Goal: Task Accomplishment & Management: Manage account settings

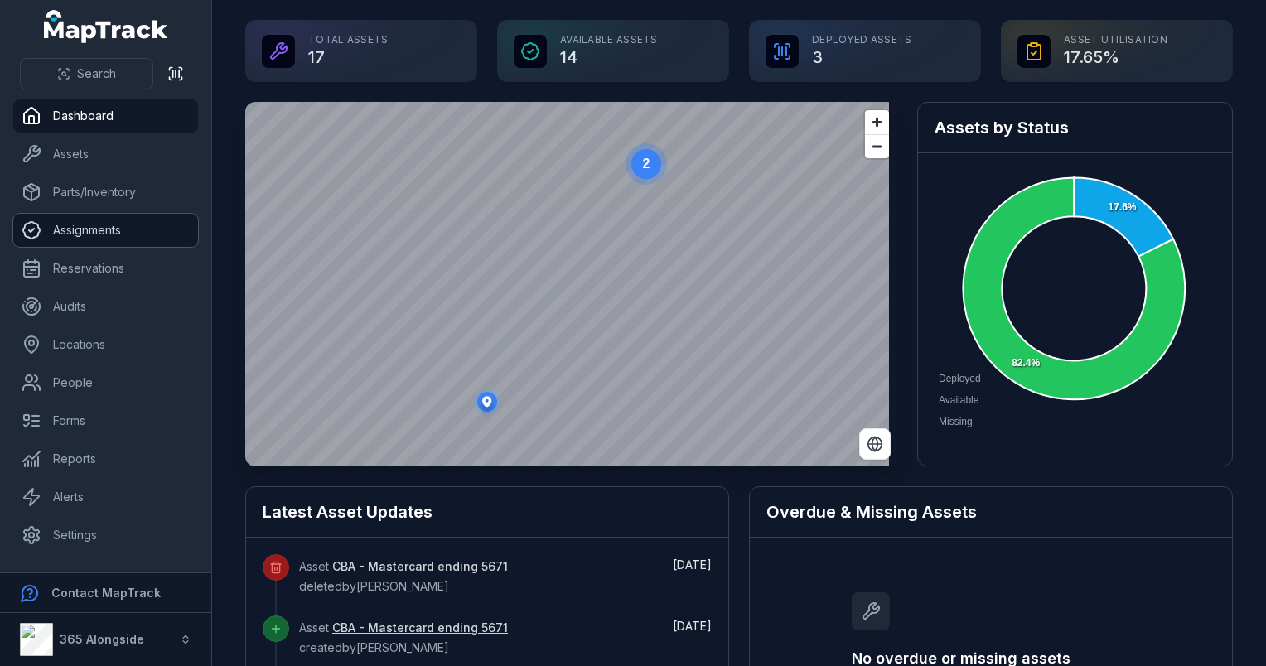
click at [109, 232] on link "Assignments" at bounding box center [105, 230] width 185 height 33
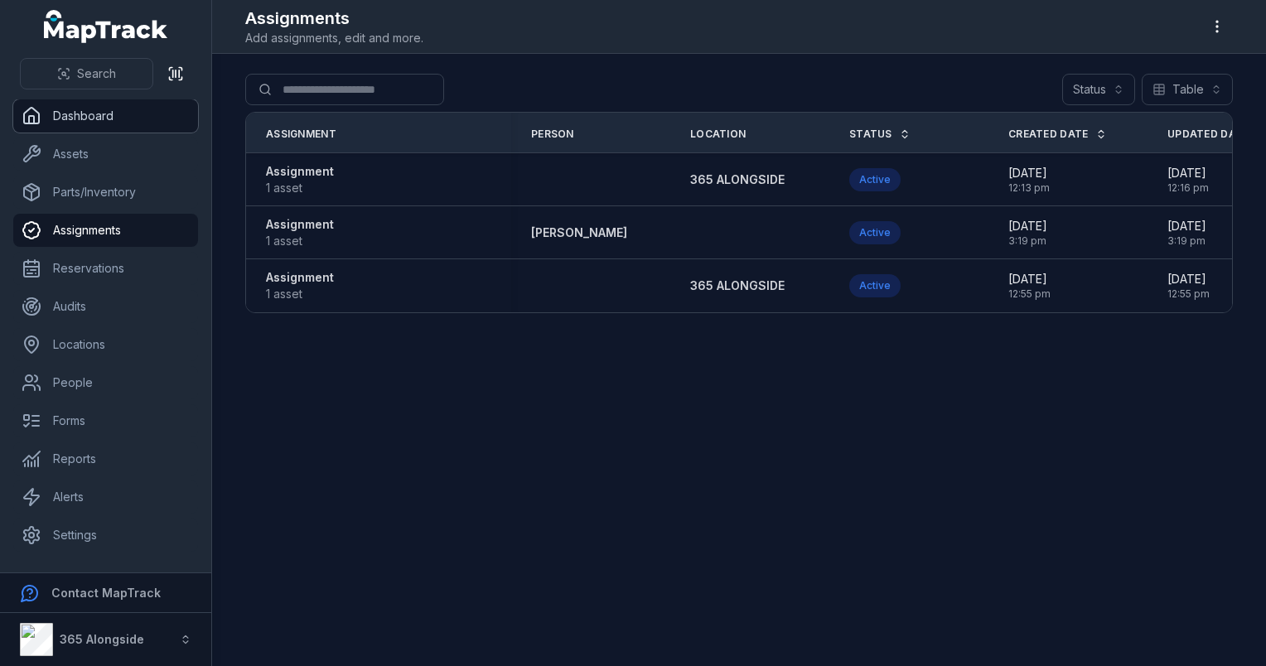
click at [86, 116] on link "Dashboard" at bounding box center [105, 115] width 185 height 33
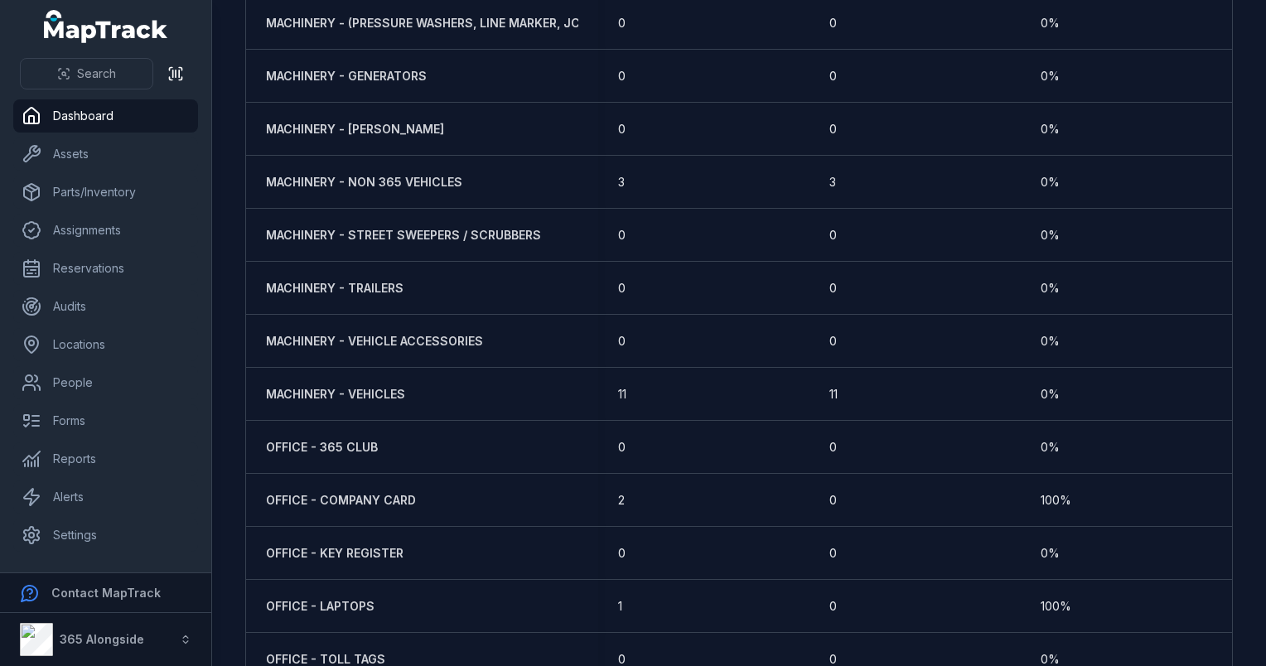
scroll to position [984, 0]
click at [138, 392] on link "People" at bounding box center [105, 382] width 185 height 33
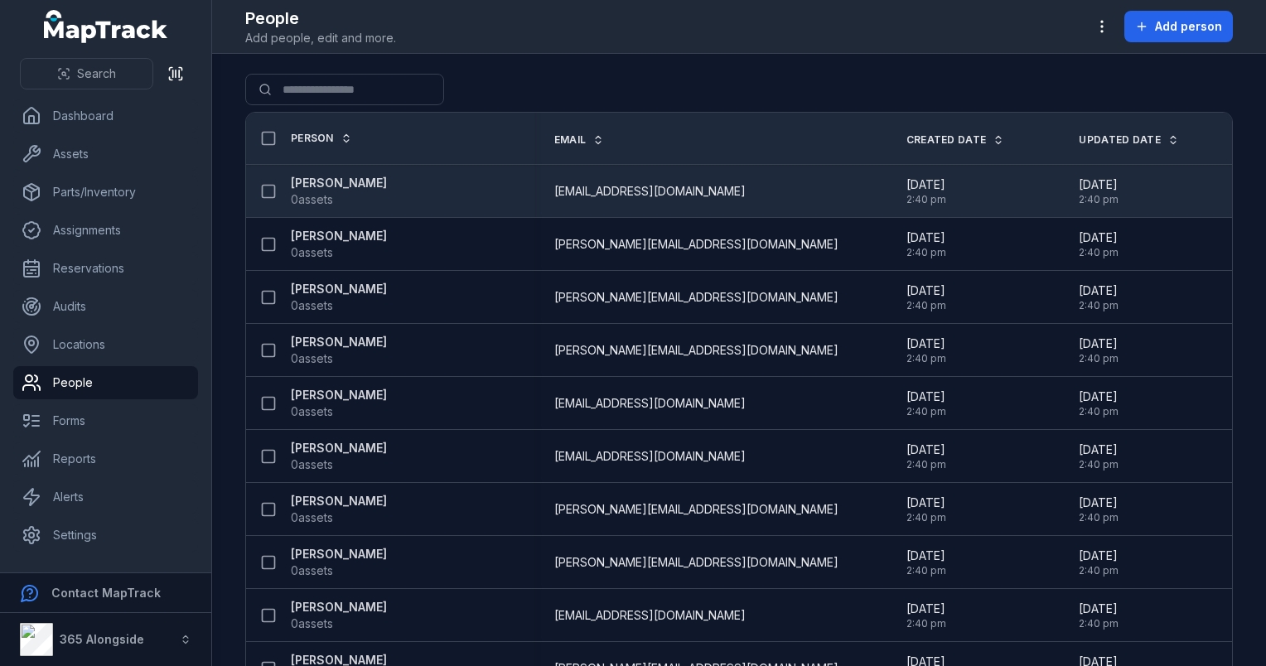
click at [602, 194] on span "[EMAIL_ADDRESS][DOMAIN_NAME]" at bounding box center [649, 191] width 191 height 17
click at [357, 182] on strong "[PERSON_NAME]" at bounding box center [339, 183] width 96 height 17
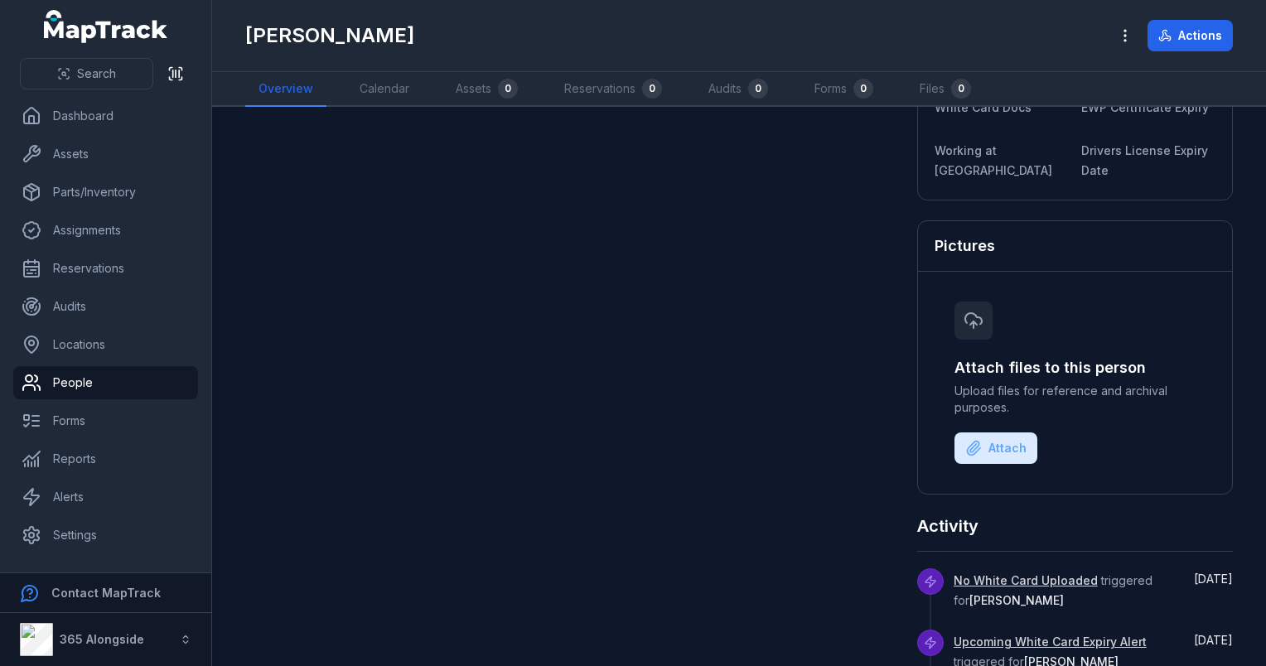
scroll to position [611, 0]
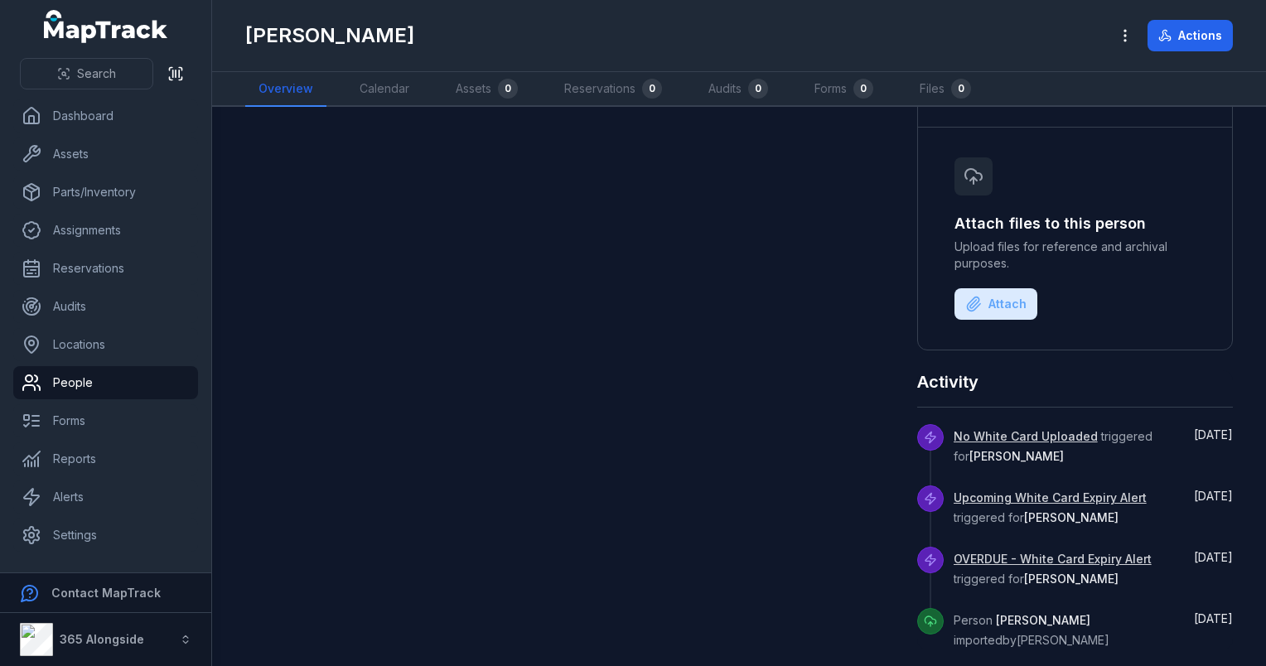
click at [1091, 492] on link "Upcoming White Card Expiry Alert" at bounding box center [1049, 498] width 193 height 17
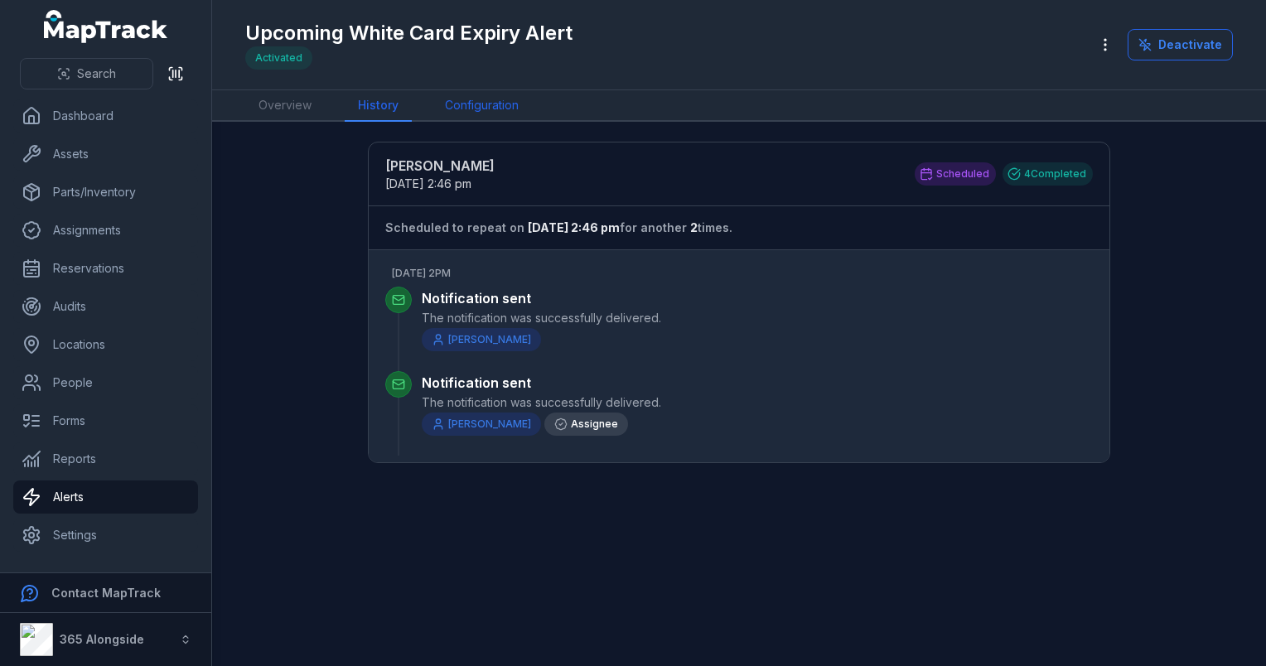
click at [492, 99] on link "Configuration" at bounding box center [482, 105] width 100 height 31
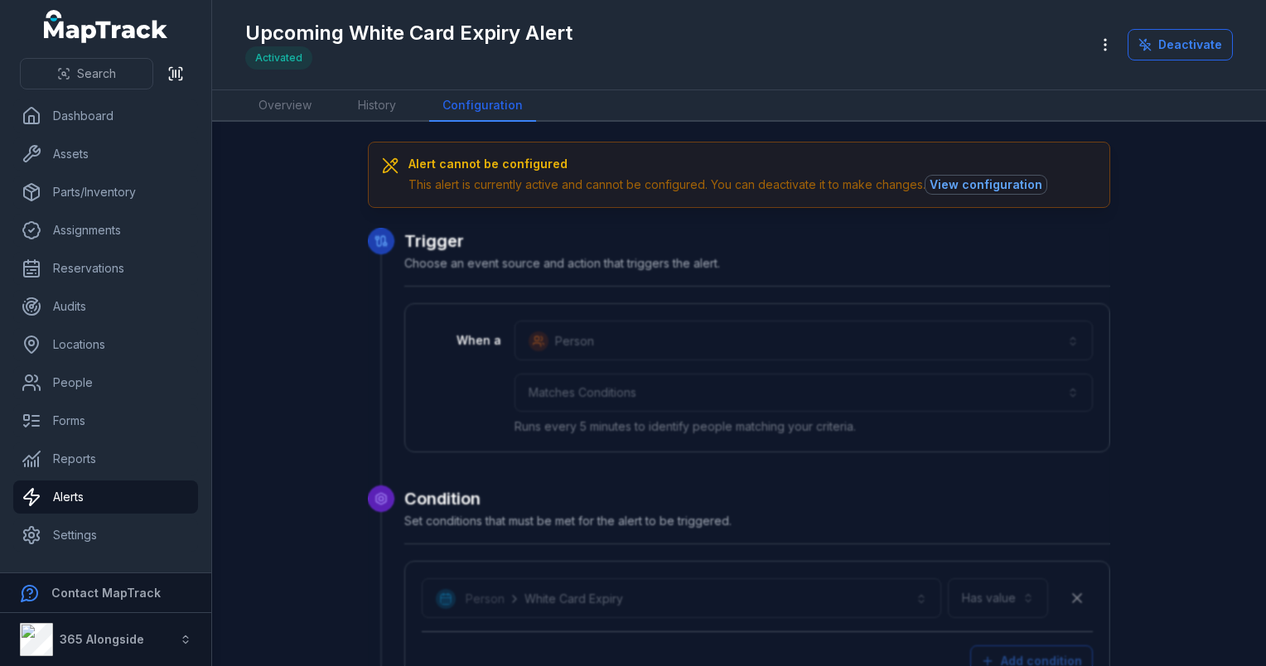
click at [967, 179] on button "View configuration" at bounding box center [985, 185] width 121 height 18
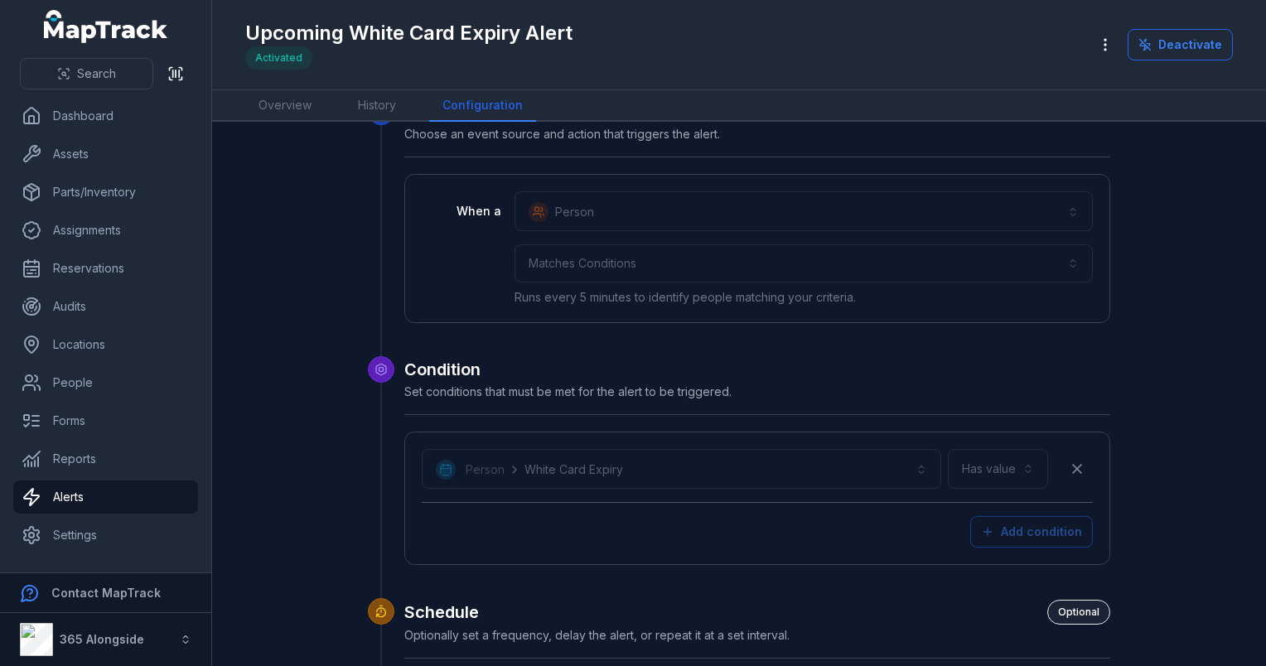
scroll to position [46, 0]
click at [702, 217] on div "Person ******" at bounding box center [803, 208] width 578 height 40
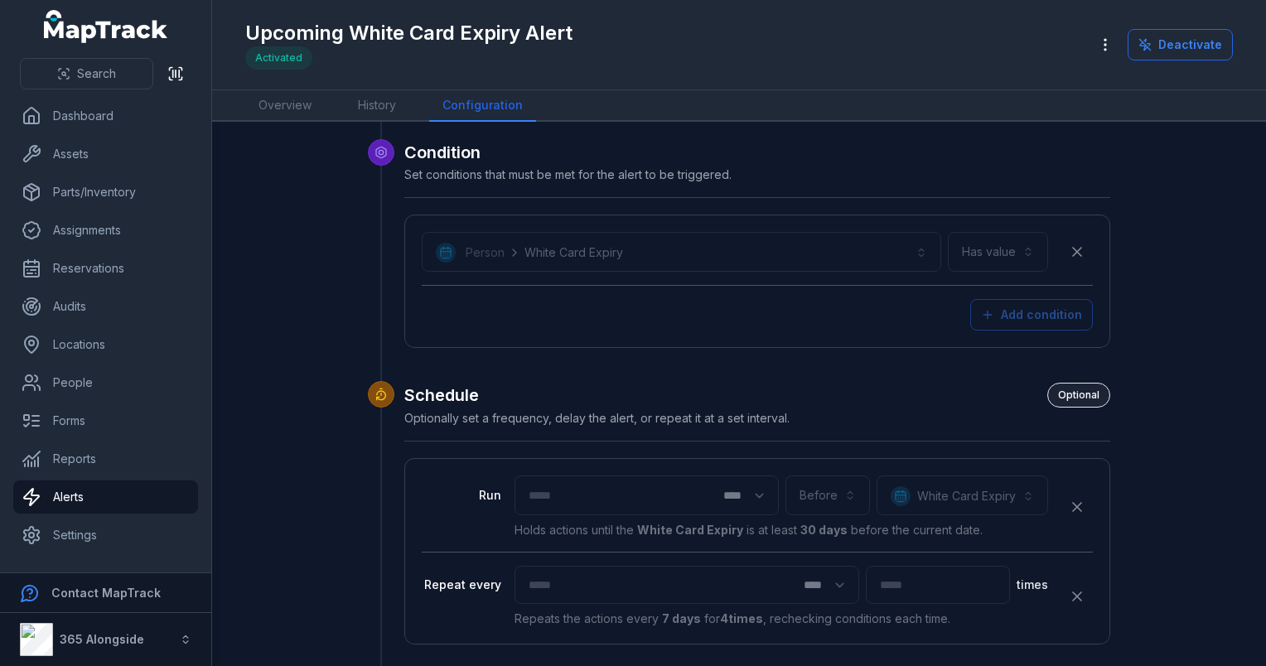
scroll to position [0, 0]
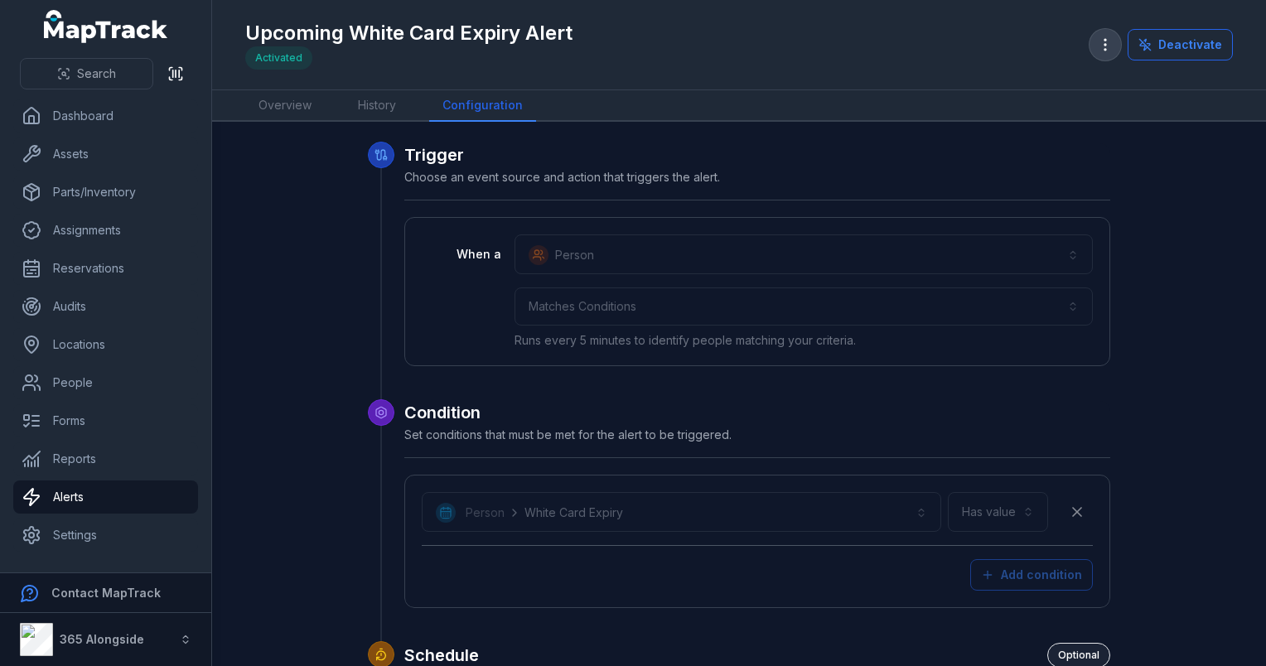
click at [1111, 51] on icon "button" at bounding box center [1105, 44] width 17 height 17
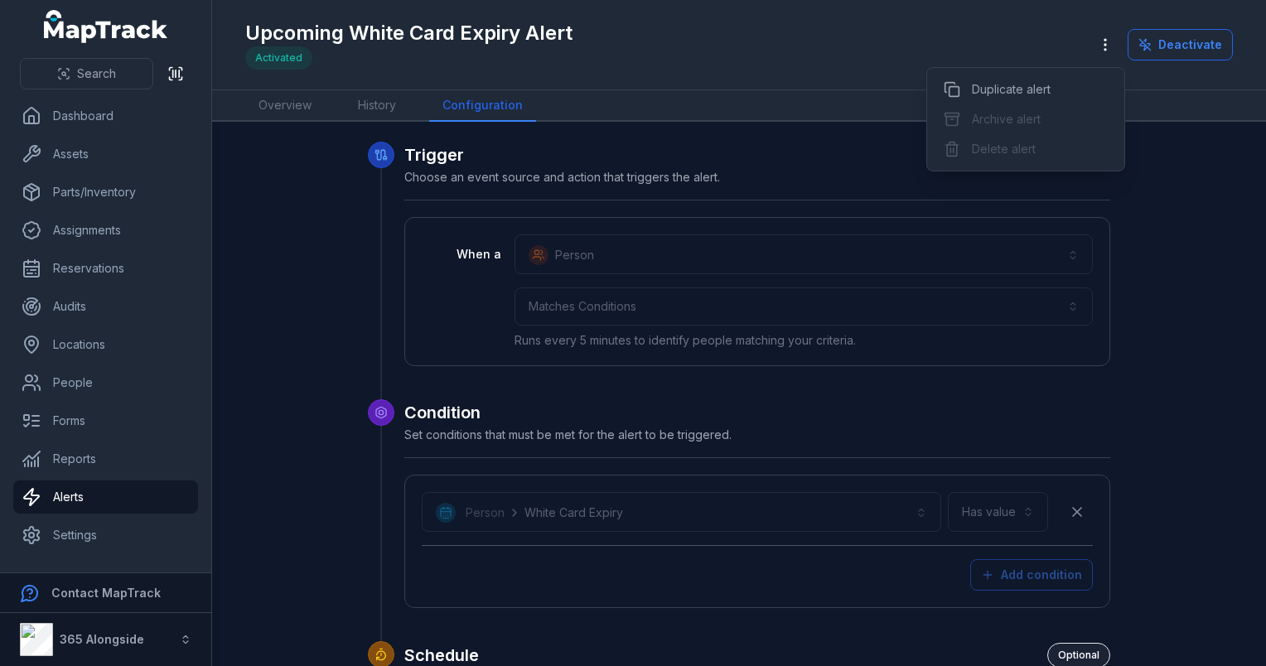
click at [305, 107] on div "**********" at bounding box center [739, 333] width 1054 height 666
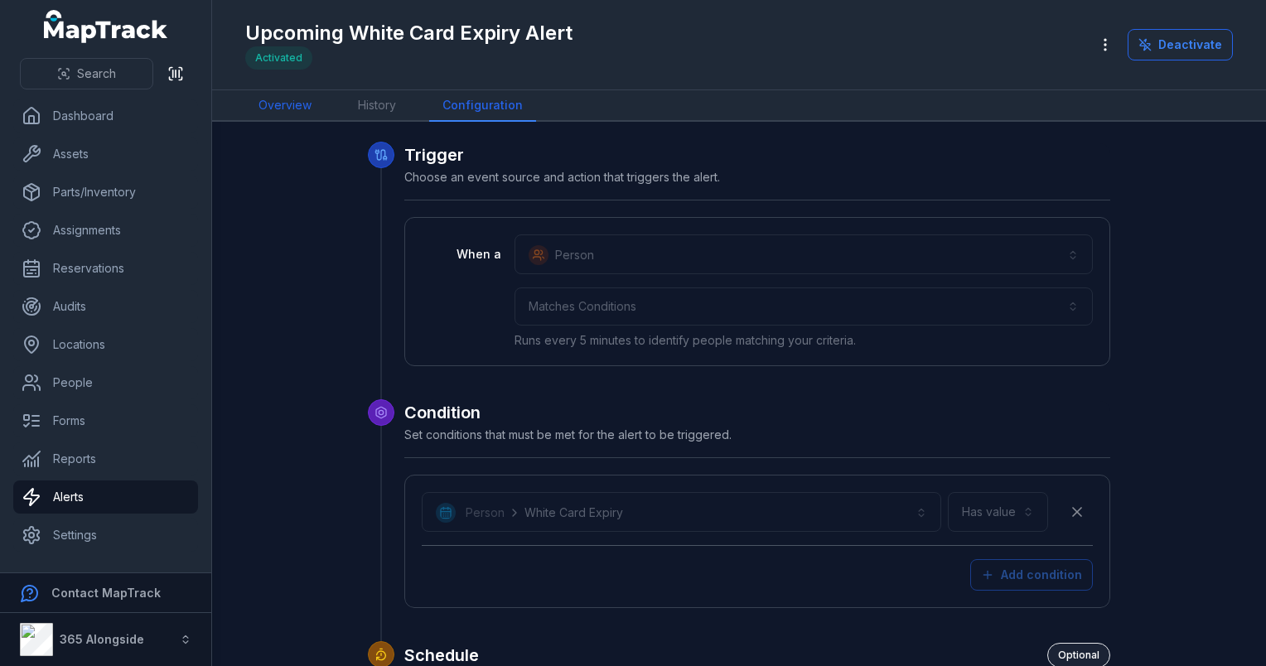
click at [305, 107] on link "Overview" at bounding box center [285, 105] width 80 height 31
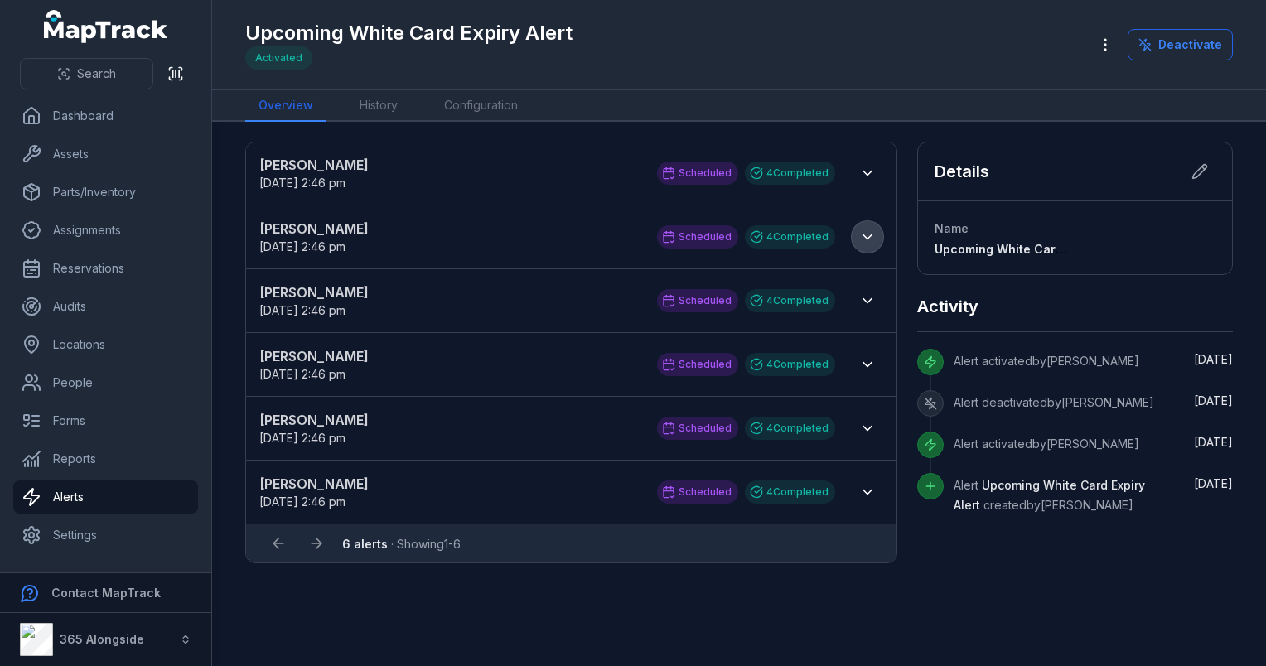
click at [871, 235] on icon at bounding box center [867, 237] width 17 height 17
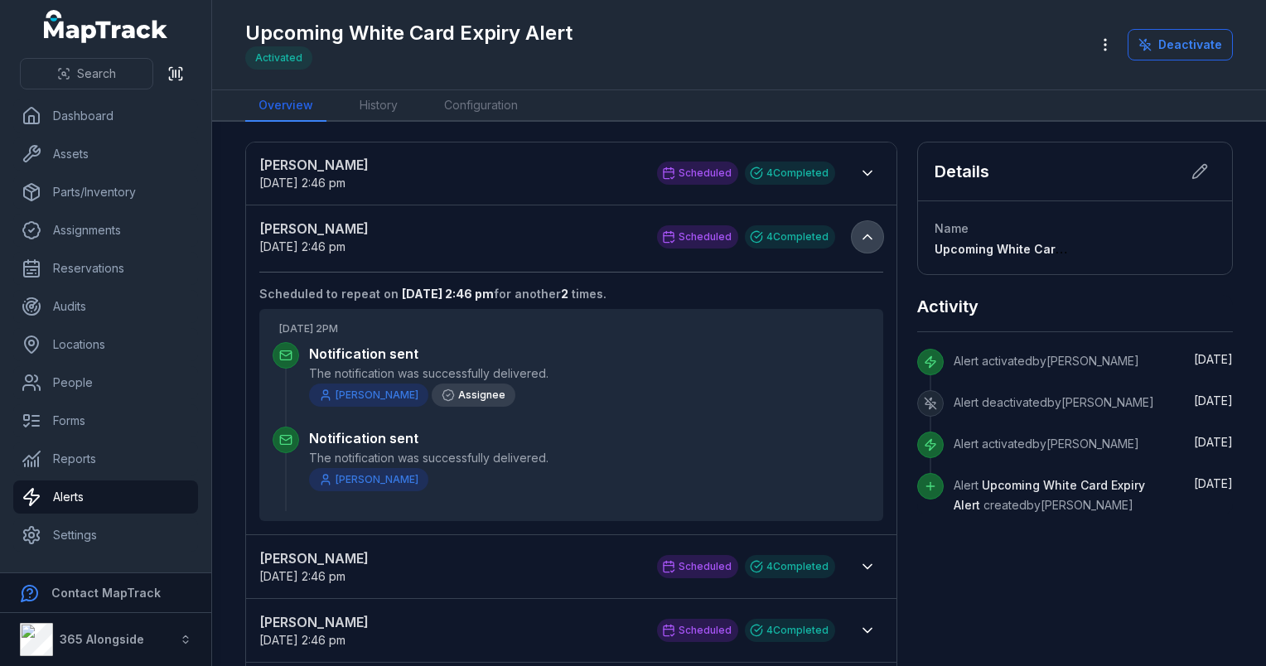
click at [871, 235] on button at bounding box center [867, 236] width 31 height 31
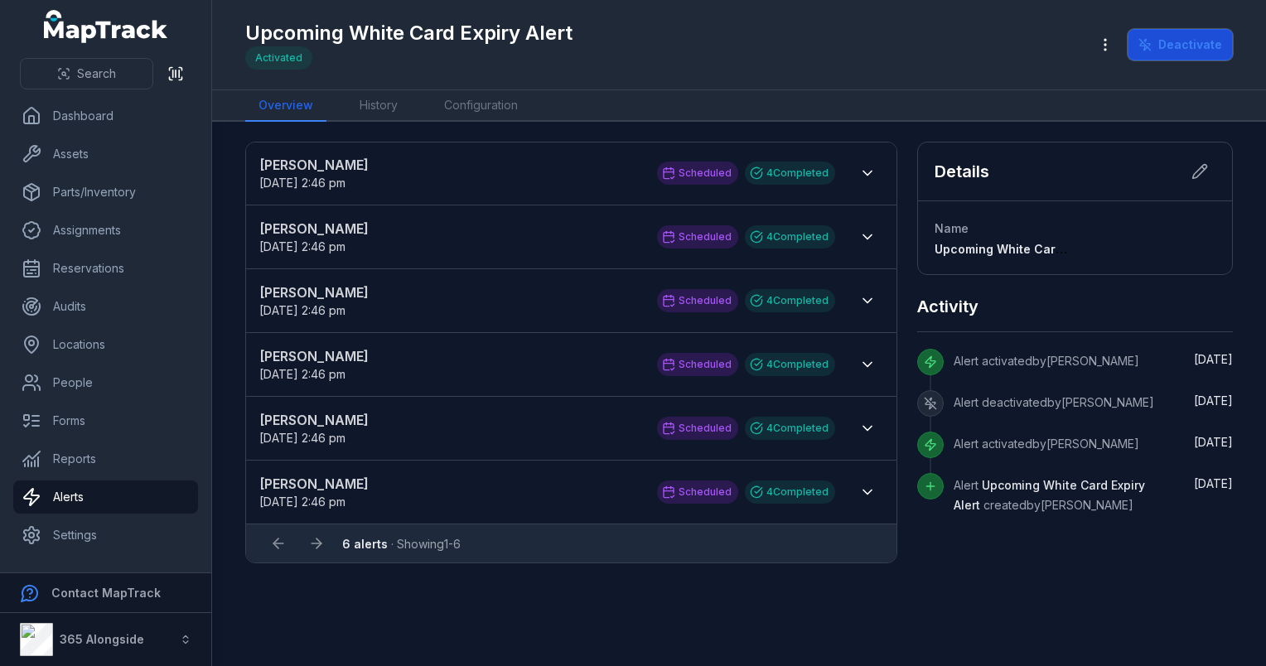
click at [1179, 50] on button "Deactivate" at bounding box center [1179, 44] width 105 height 31
